Goal: Obtain resource: Obtain resource

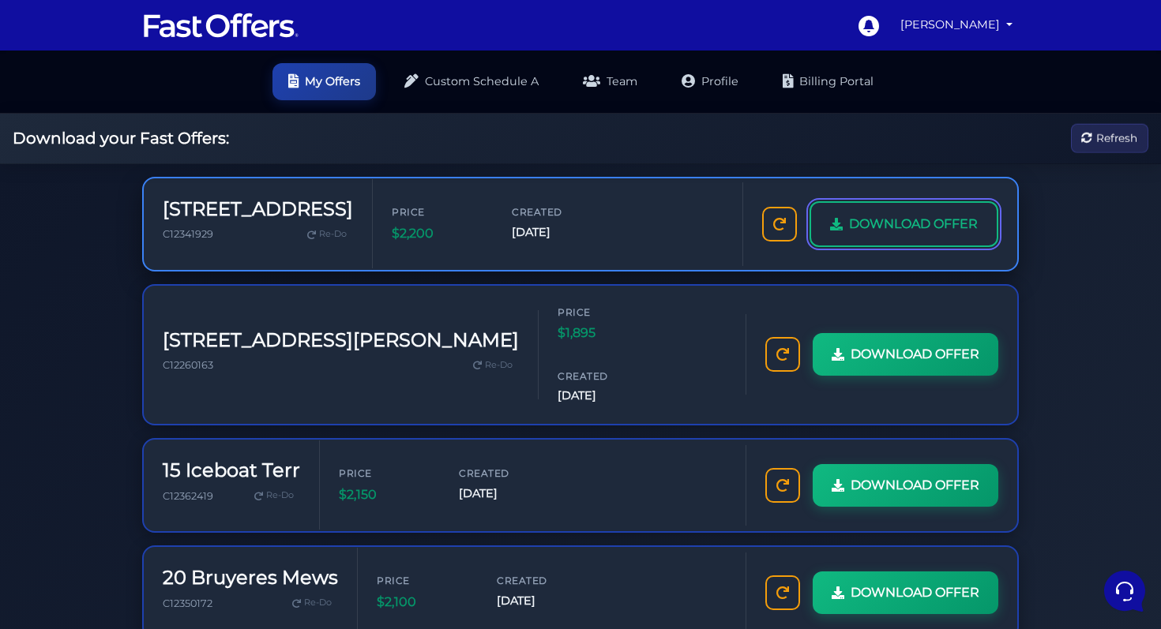
click at [849, 235] on span "DOWNLOAD OFFER" at bounding box center [913, 224] width 129 height 21
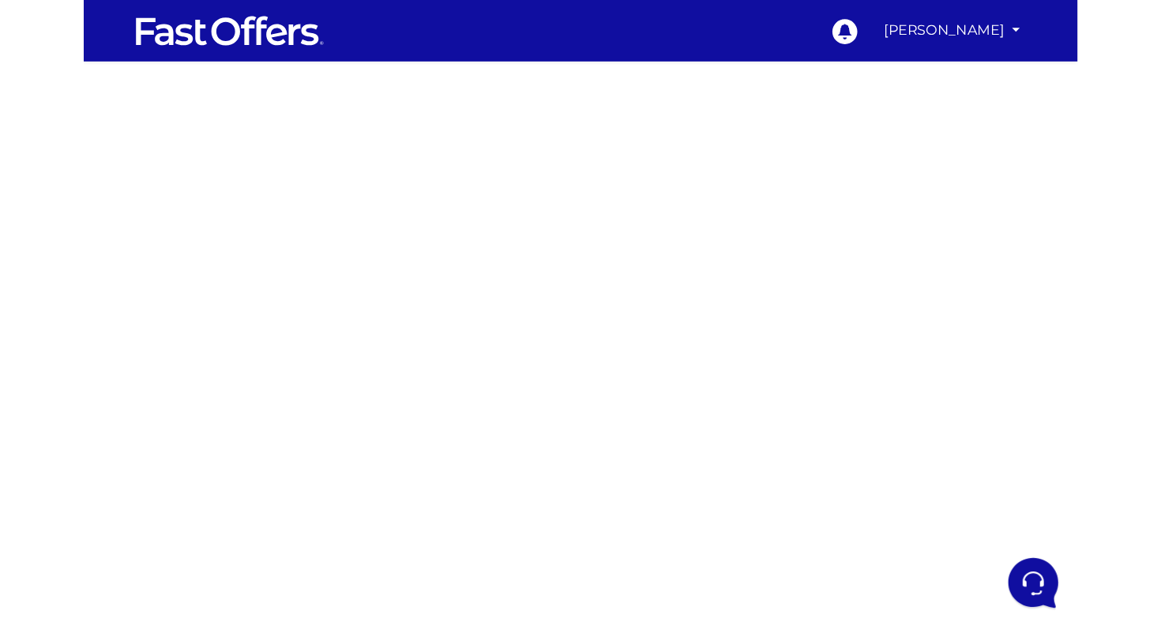
scroll to position [4, 0]
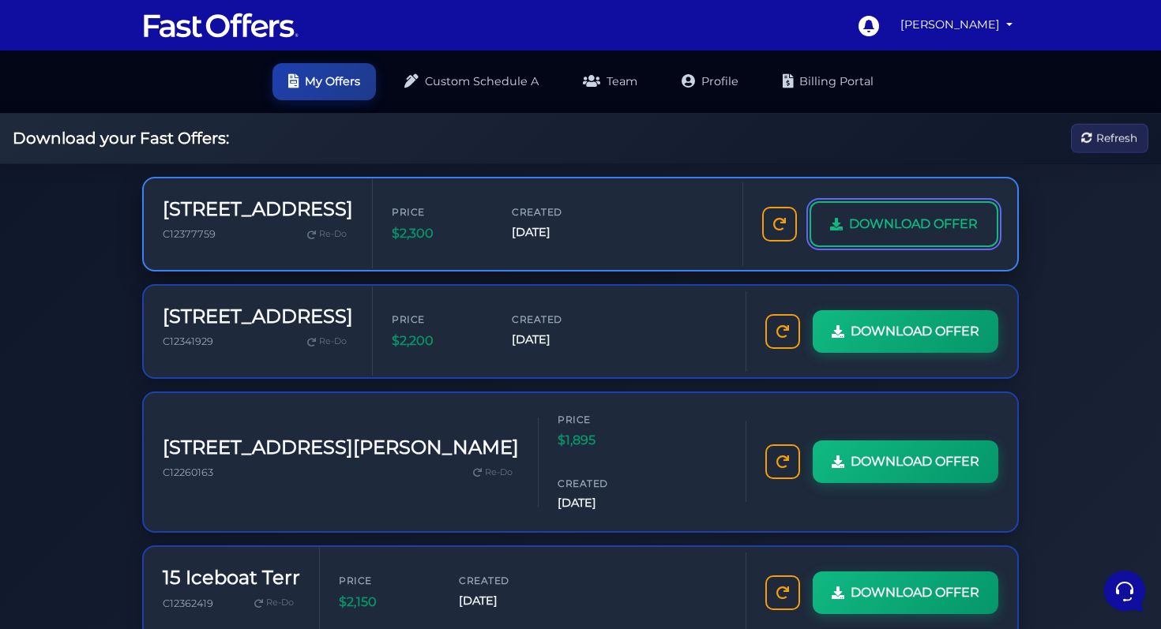
click at [849, 235] on span "DOWNLOAD OFFER" at bounding box center [913, 224] width 129 height 21
